Goal: Task Accomplishment & Management: Use online tool/utility

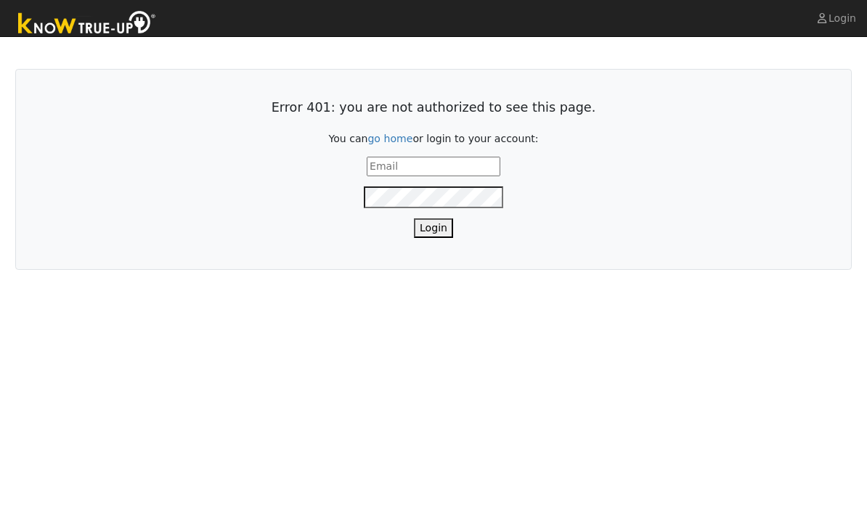
click at [459, 167] on input "text" at bounding box center [434, 167] width 134 height 20
type input "Joshk@mrroofing.net"
click at [438, 230] on button "Login" at bounding box center [433, 229] width 39 height 20
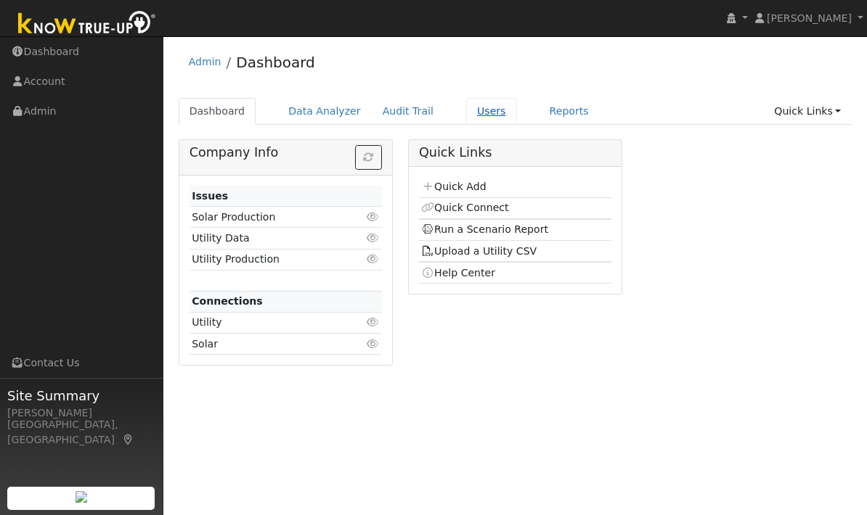
click at [473, 120] on link "Users" at bounding box center [491, 111] width 51 height 27
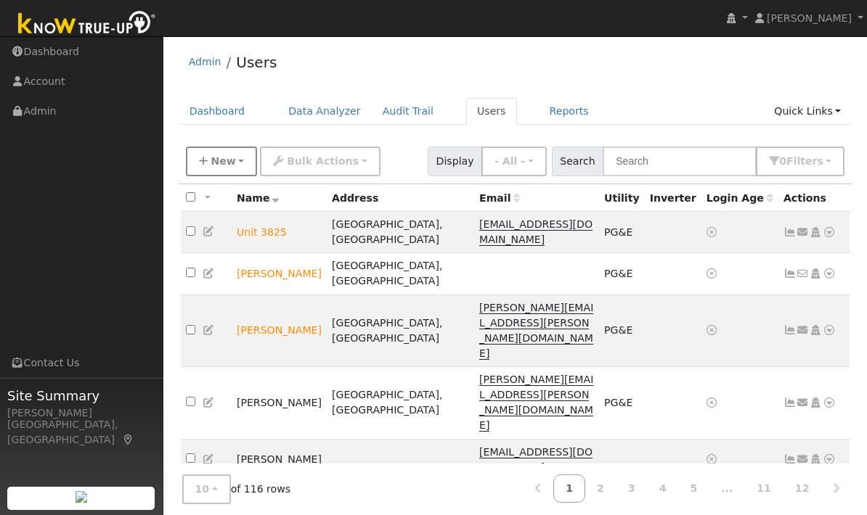
click at [226, 153] on button "New" at bounding box center [222, 162] width 72 height 30
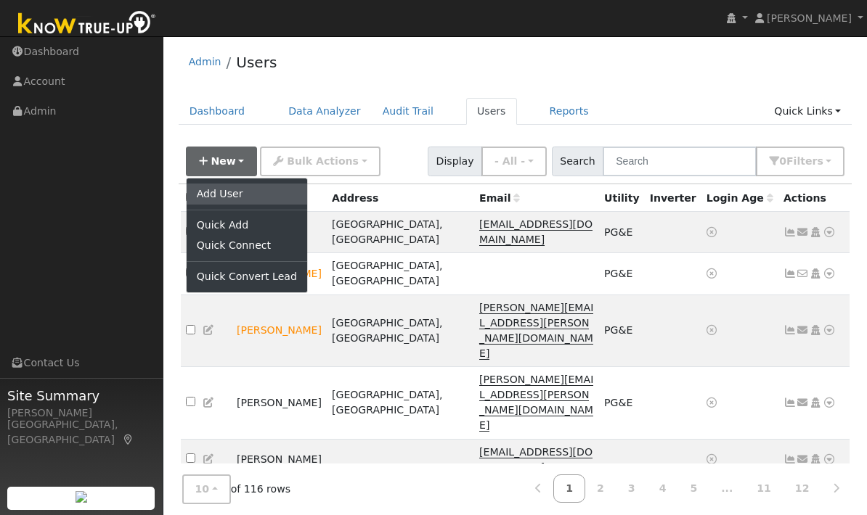
click at [229, 192] on link "Add User" at bounding box center [247, 194] width 121 height 20
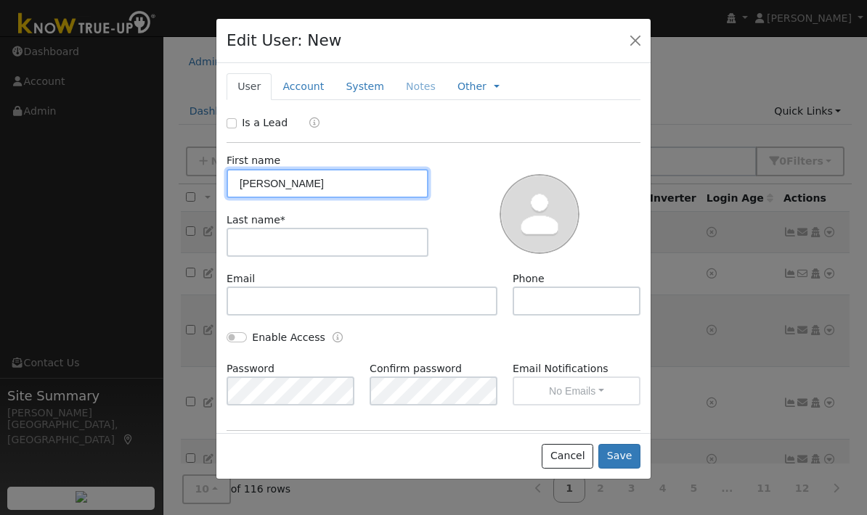
type input "Rob"
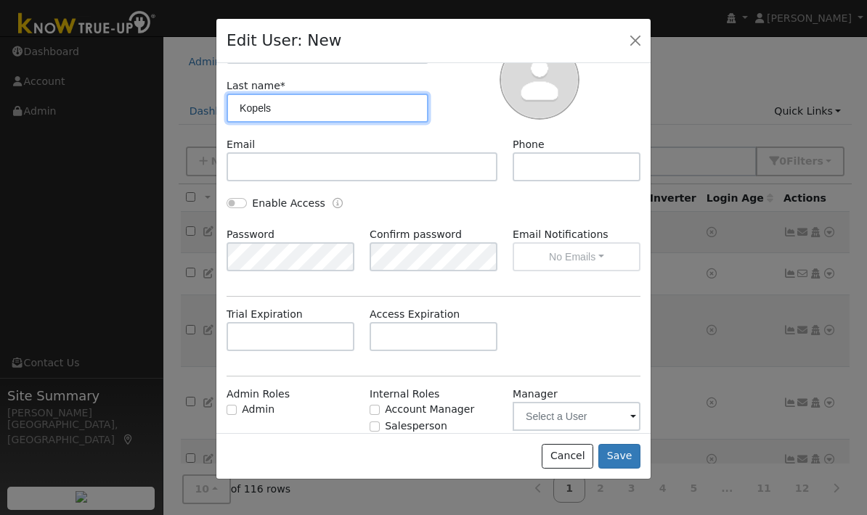
scroll to position [40, 0]
type input "Kopels"
click at [622, 307] on div "Trial Expiration Access Expiration" at bounding box center [433, 336] width 429 height 59
click at [624, 469] on button "Save" at bounding box center [619, 456] width 42 height 25
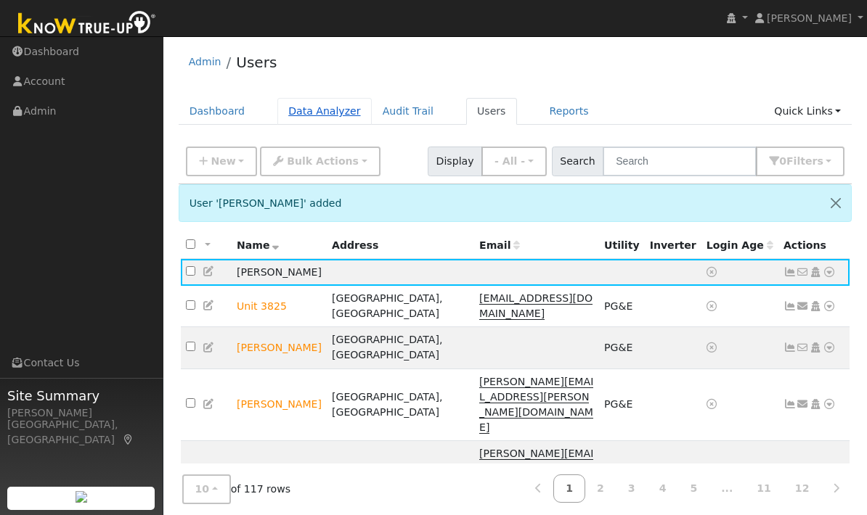
click at [323, 115] on link "Data Analyzer" at bounding box center [324, 111] width 94 height 27
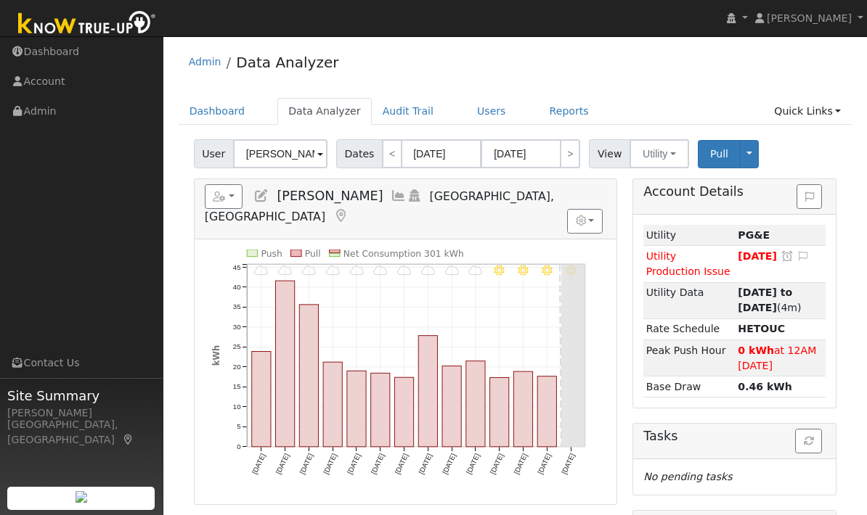
click at [321, 160] on span at bounding box center [320, 155] width 6 height 17
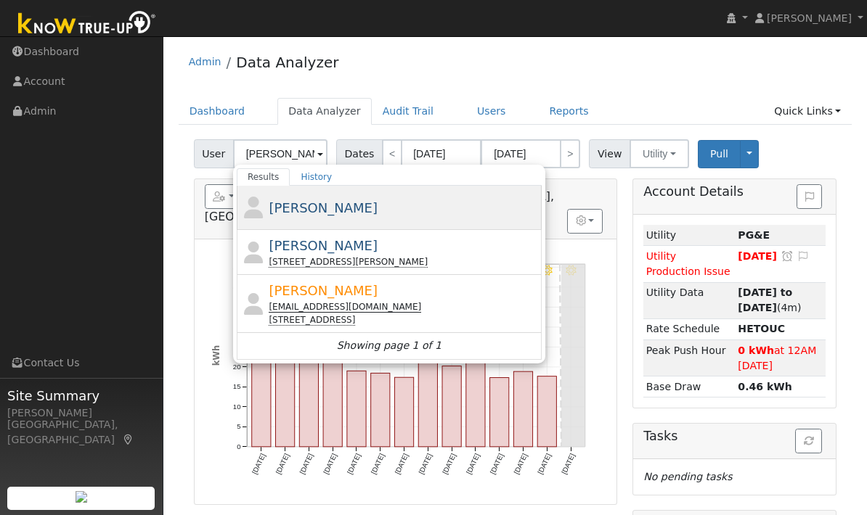
click at [374, 194] on div "[PERSON_NAME]" at bounding box center [389, 208] width 305 height 44
type input "[PERSON_NAME]"
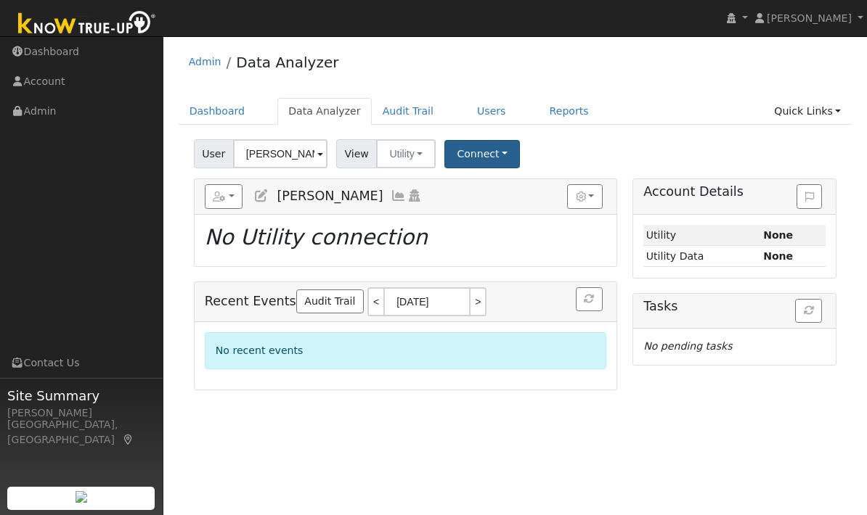
click at [494, 158] on button "Connect" at bounding box center [482, 154] width 76 height 28
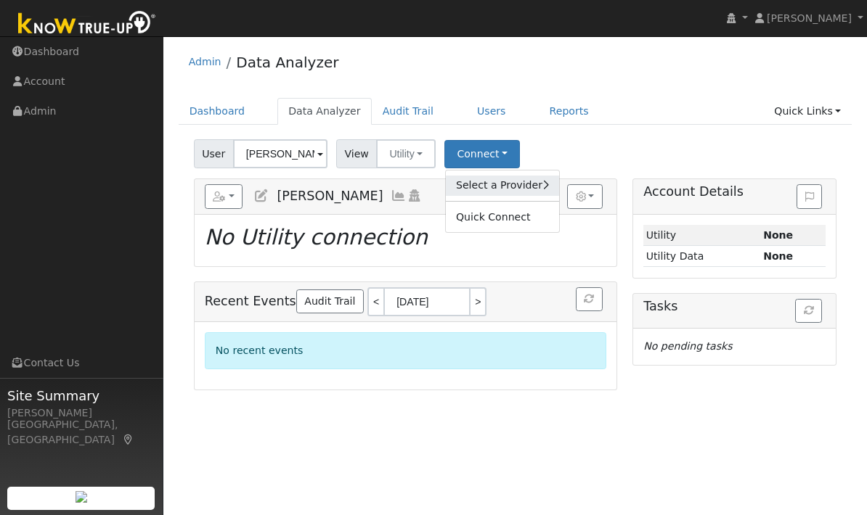
click at [530, 184] on link "Select a Provider" at bounding box center [502, 186] width 113 height 20
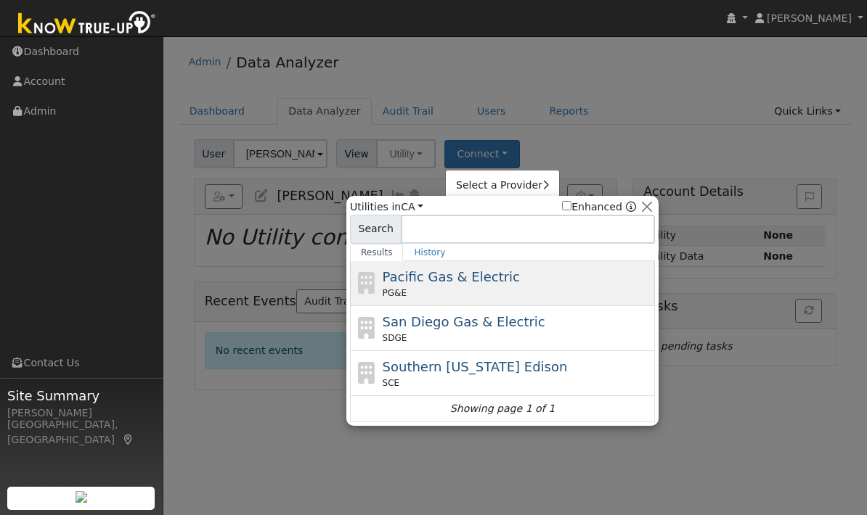
click at [475, 285] on span "Pacific Gas & Electric" at bounding box center [451, 276] width 137 height 15
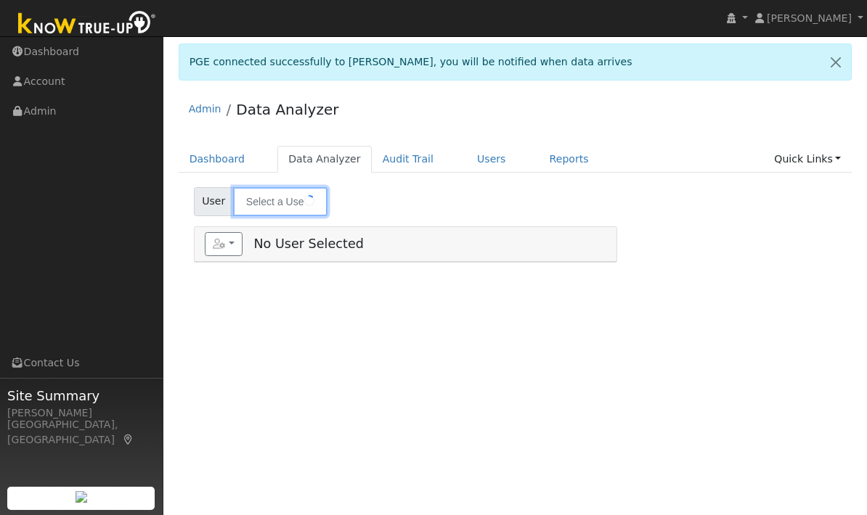
type input "[PERSON_NAME]"
